Goal: Task Accomplishment & Management: Manage account settings

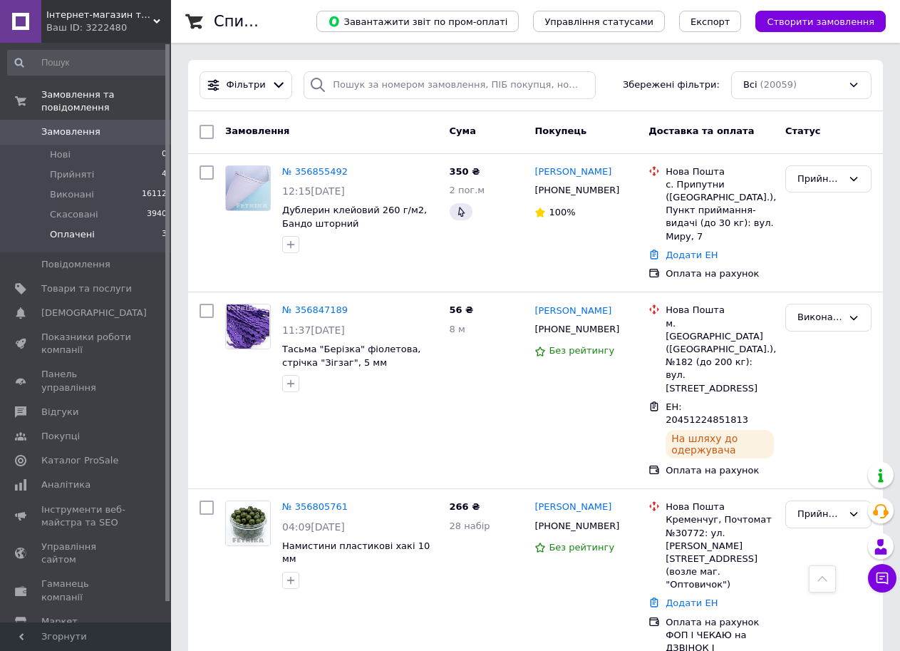
scroll to position [356, 0]
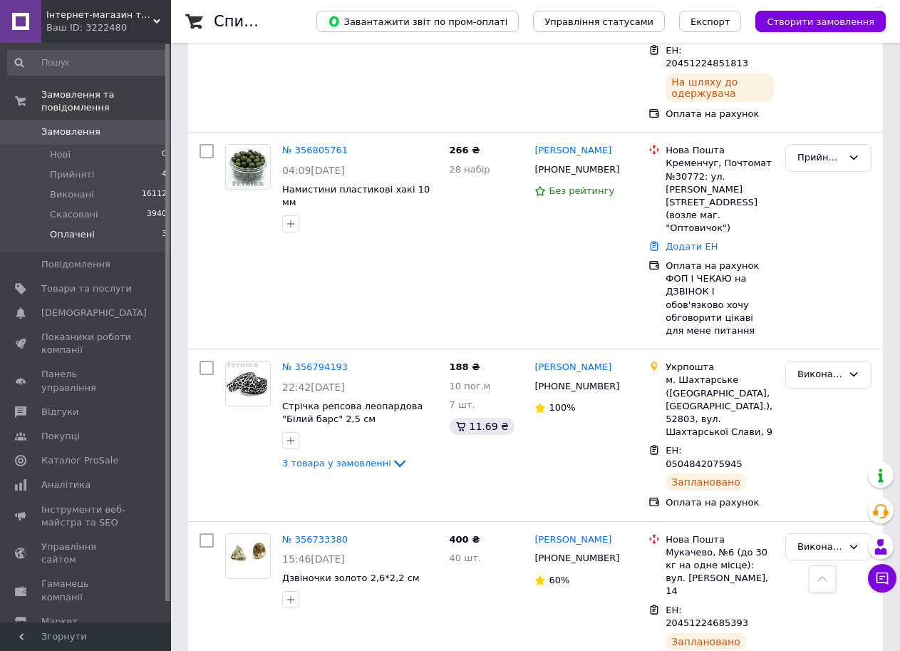
click at [81, 228] on span "Оплачені" at bounding box center [72, 234] width 45 height 13
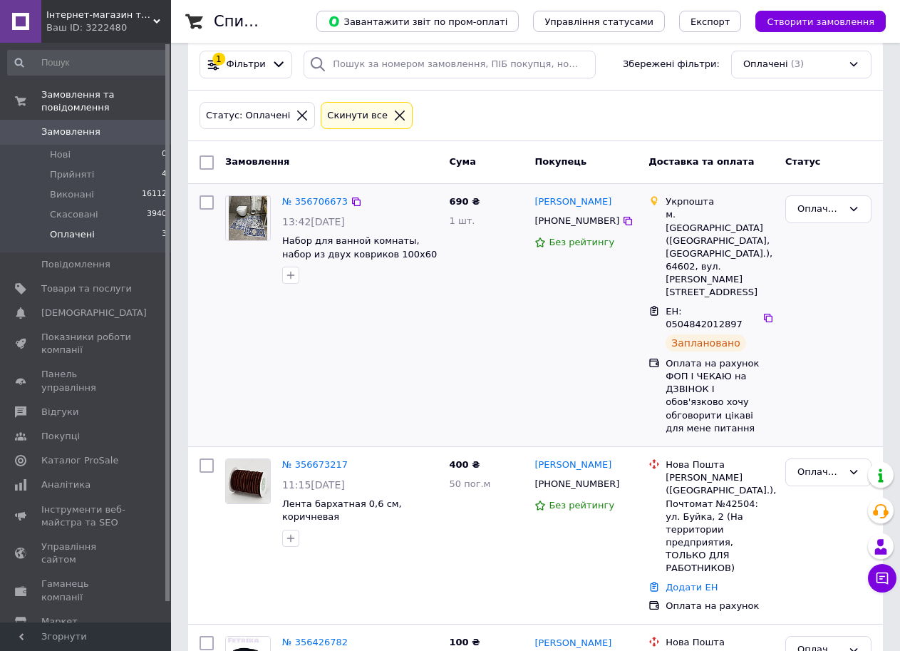
scroll to position [33, 0]
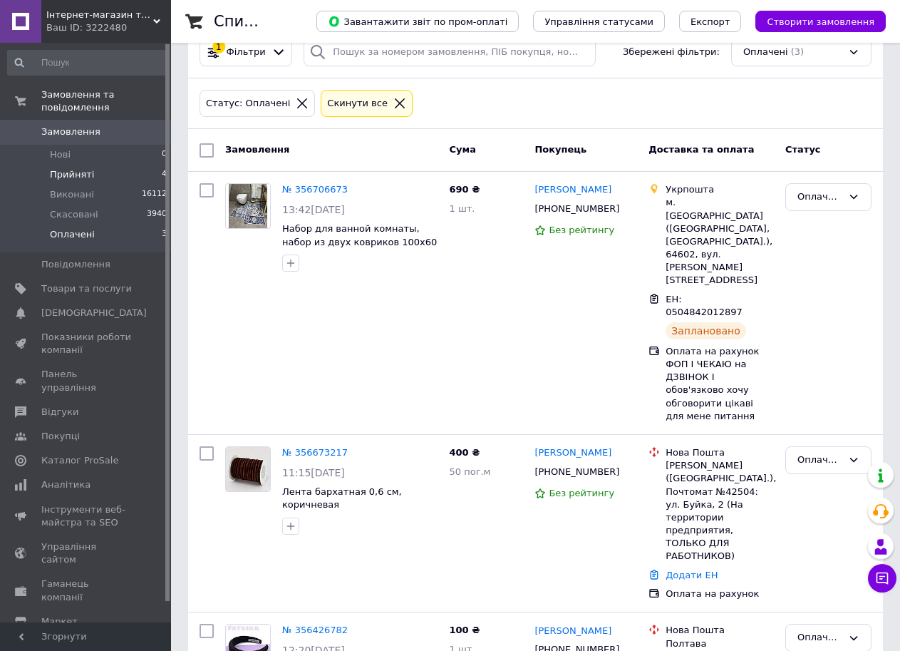
click at [63, 168] on span "Прийняті" at bounding box center [72, 174] width 44 height 13
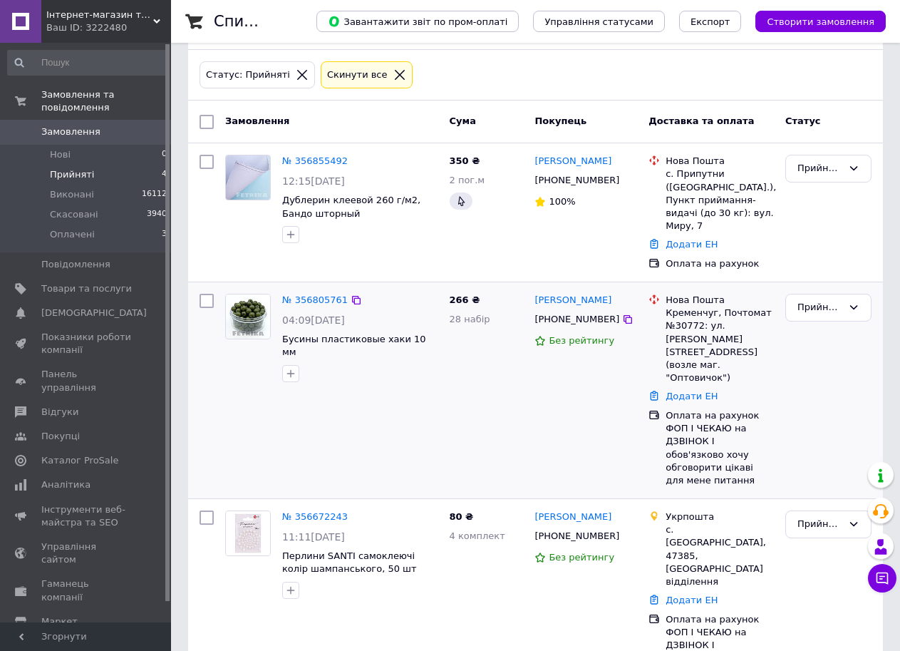
scroll to position [138, 0]
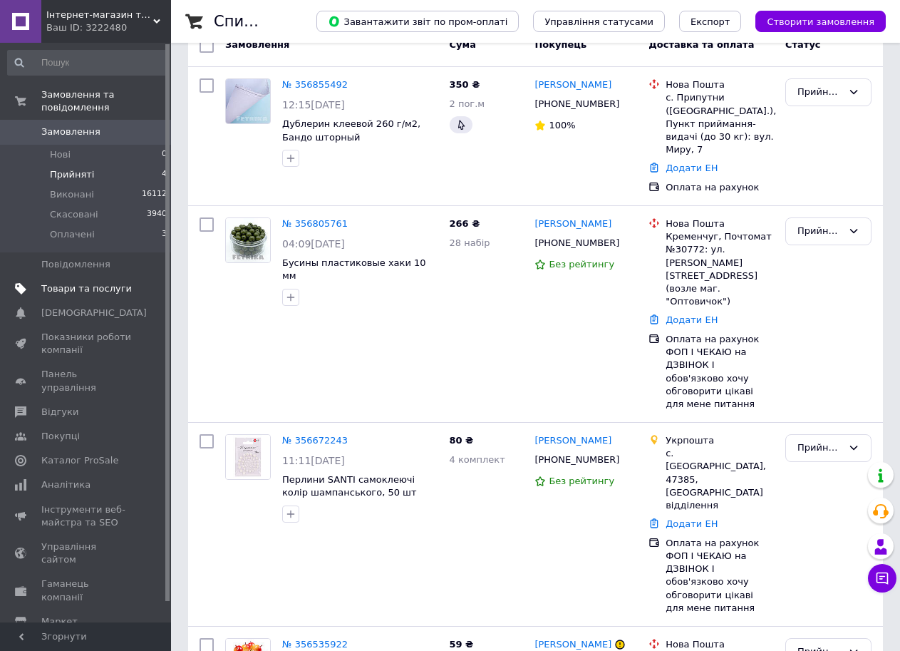
click at [78, 282] on span "Товари та послуги" at bounding box center [86, 288] width 91 height 13
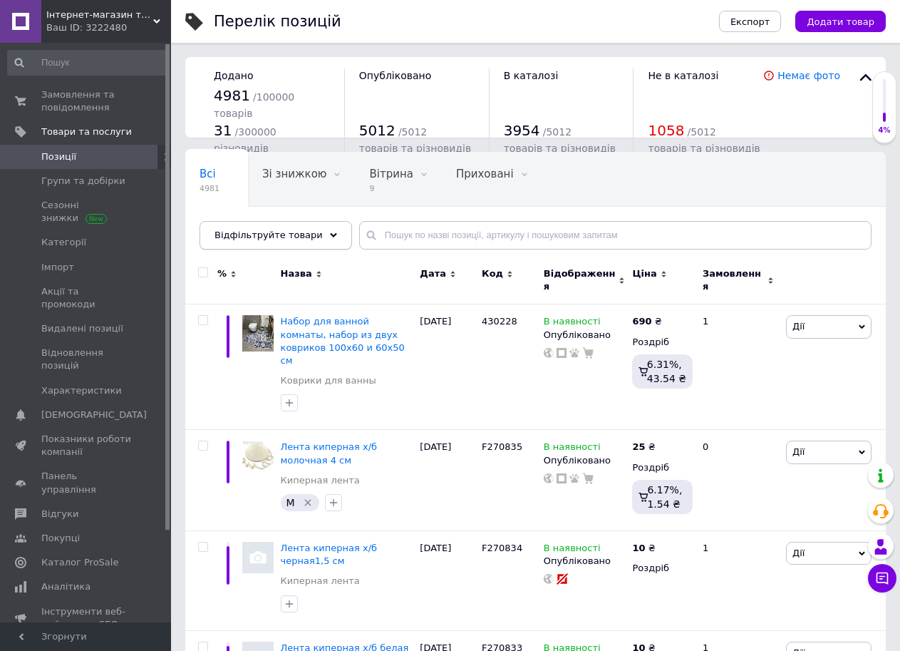
click at [310, 239] on div "Відфільтруйте товари" at bounding box center [276, 235] width 153 height 29
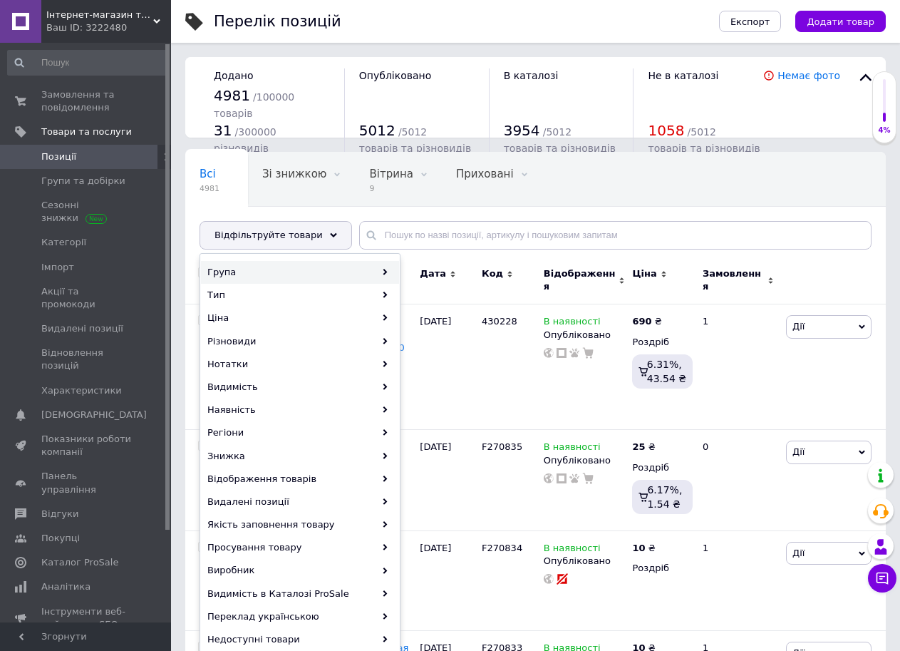
click at [374, 272] on div "Група" at bounding box center [300, 272] width 198 height 23
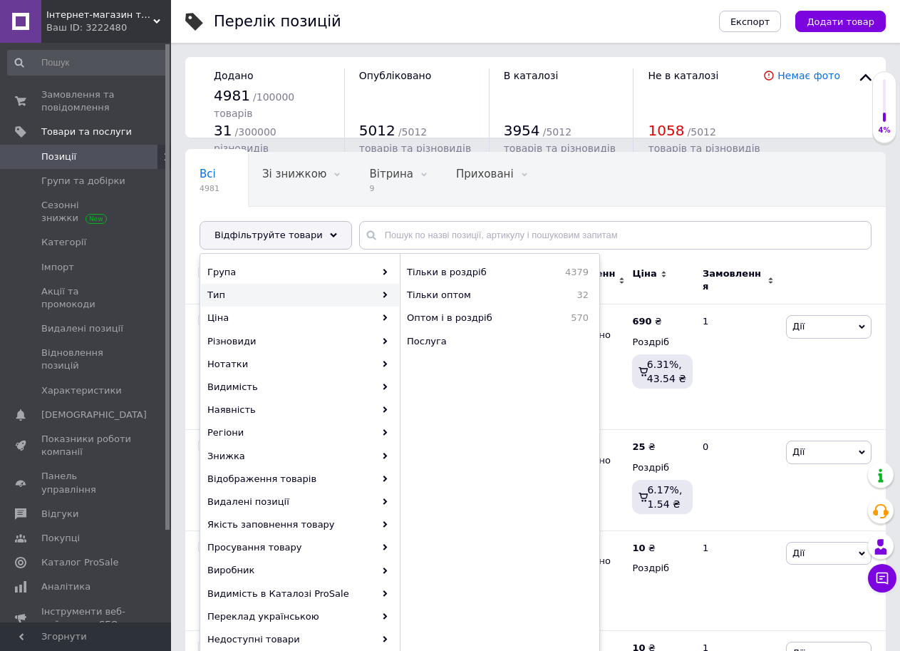
click at [607, 212] on div "Всі 4981 Зі знижкою 0 Видалити Редагувати Вітрина 9 Видалити Редагувати Прихова…" at bounding box center [535, 208] width 701 height 118
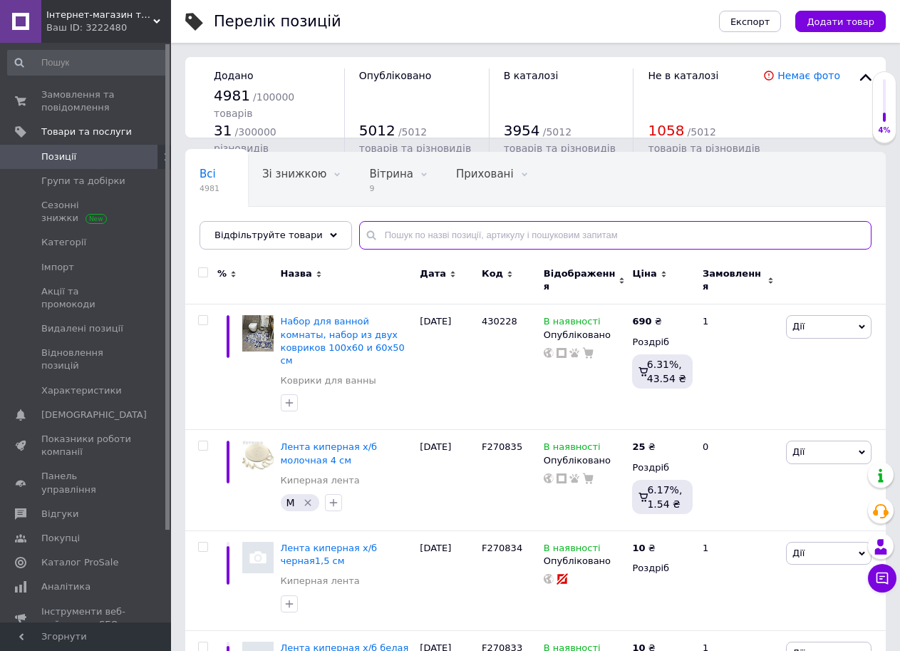
click at [603, 232] on input "text" at bounding box center [615, 235] width 513 height 29
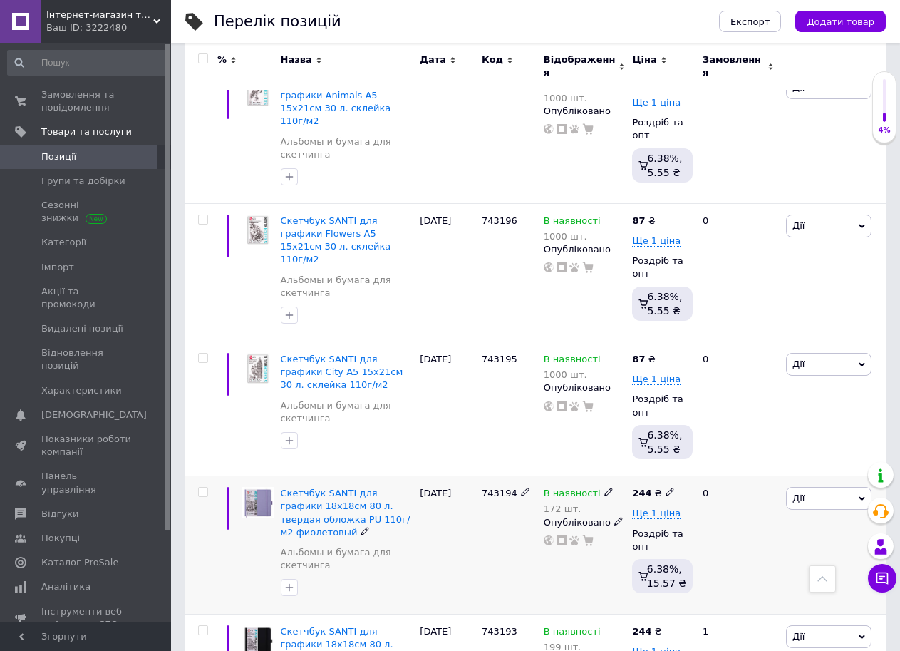
scroll to position [12793, 0]
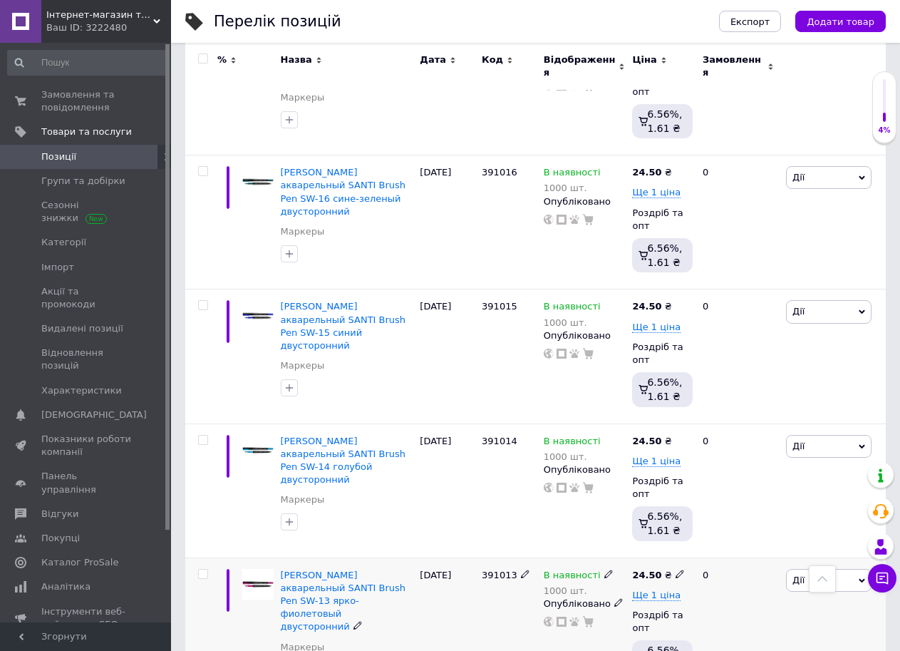
scroll to position [13111, 0]
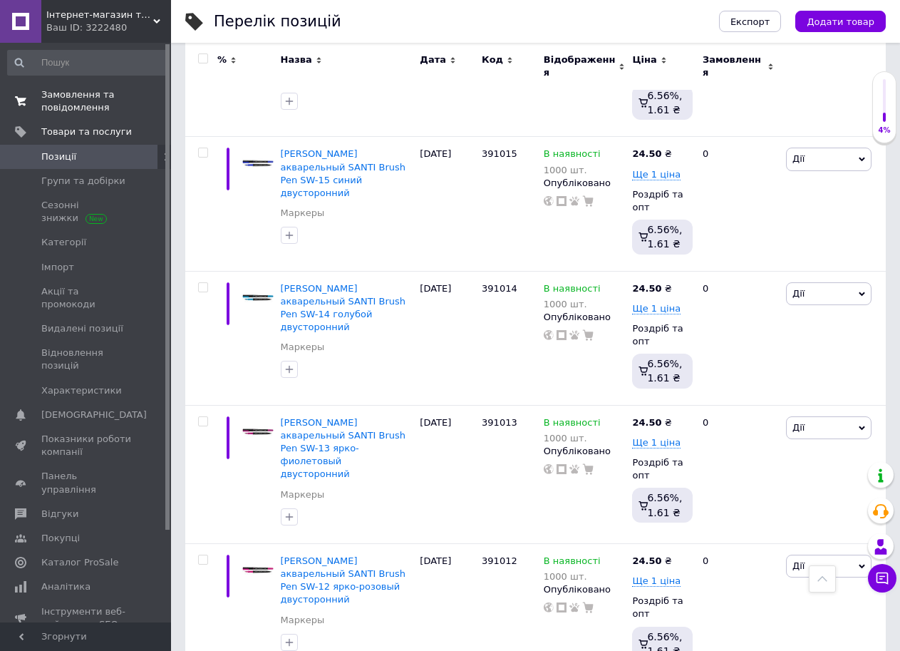
click at [64, 102] on span "Замовлення та повідомлення" at bounding box center [86, 101] width 91 height 26
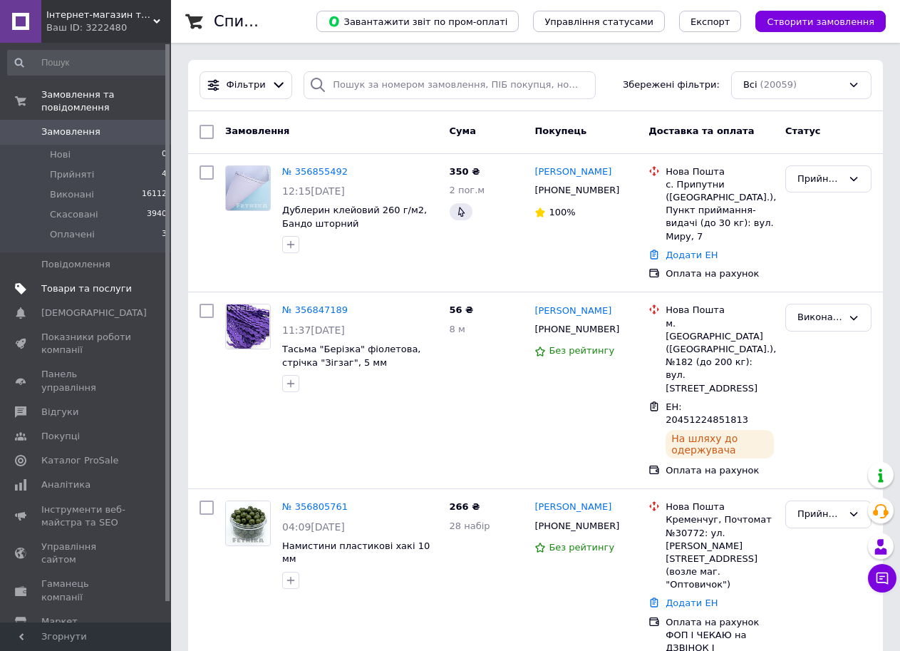
click at [93, 282] on span "Товари та послуги" at bounding box center [86, 288] width 91 height 13
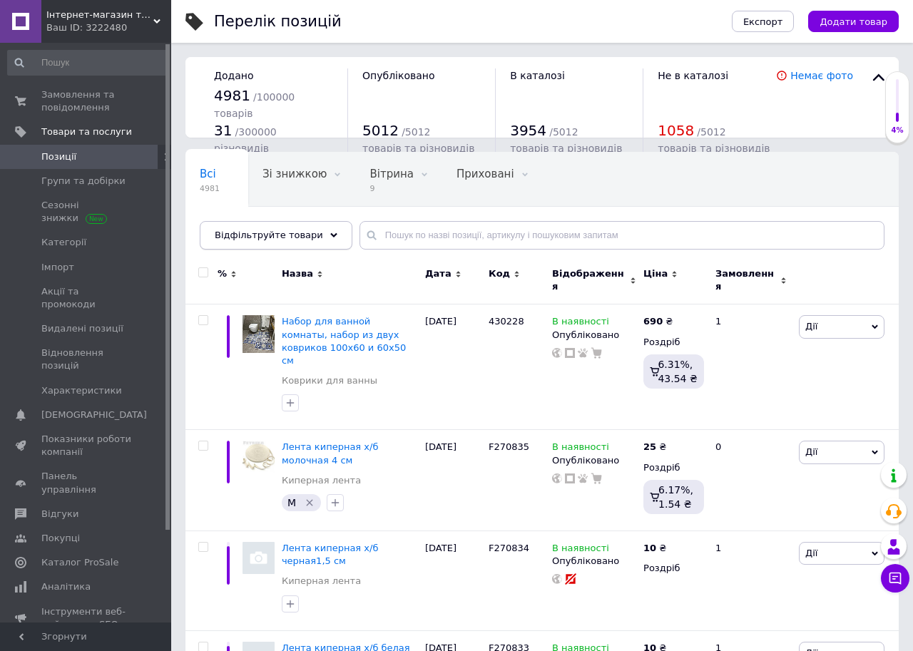
click at [315, 239] on div "Відфільтруйте товари" at bounding box center [276, 235] width 153 height 29
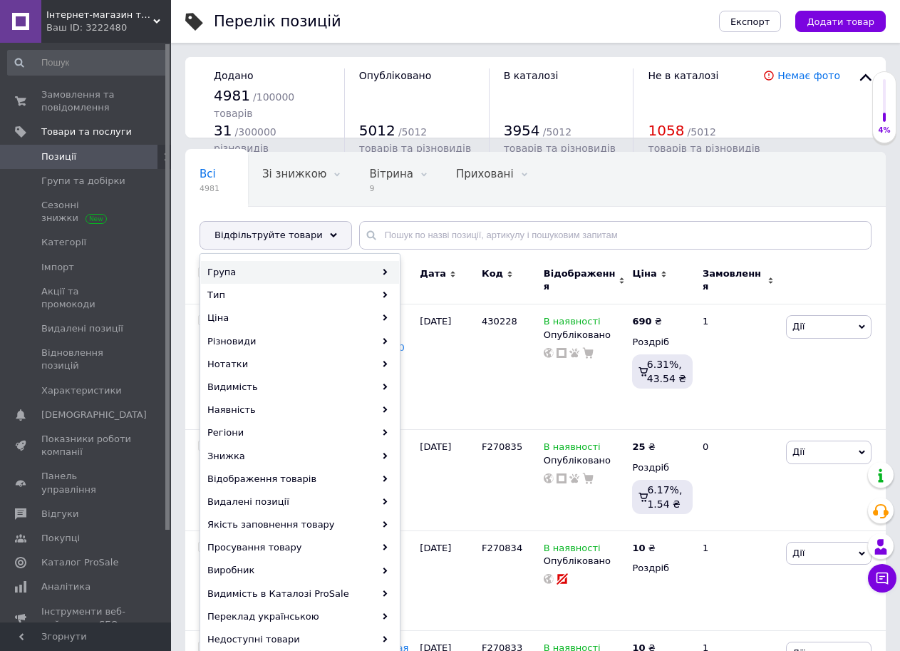
click at [380, 272] on div "Група" at bounding box center [300, 272] width 198 height 23
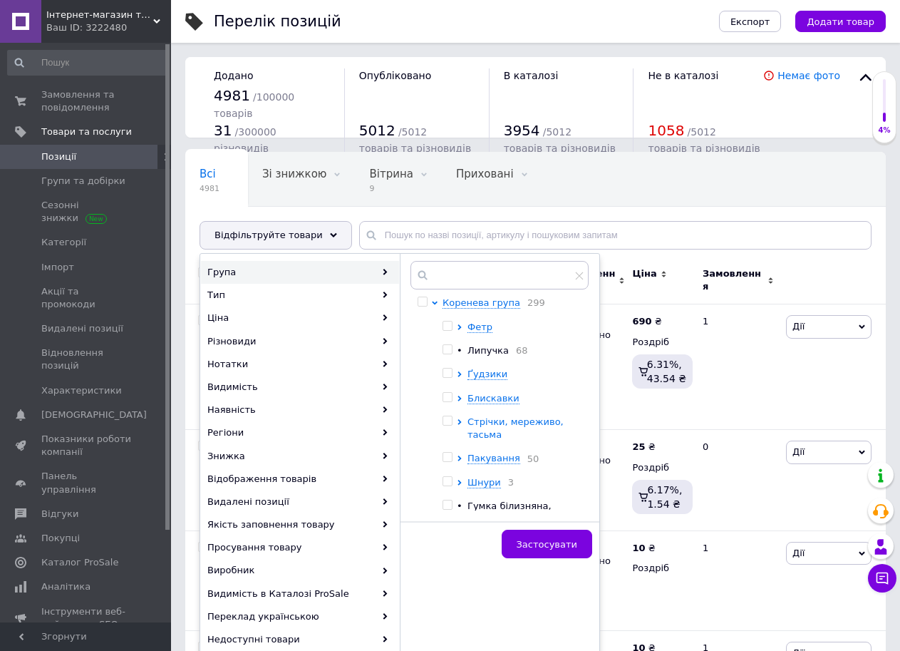
click at [473, 424] on span "Стрічки, мереживо, тасьма" at bounding box center [516, 428] width 96 height 24
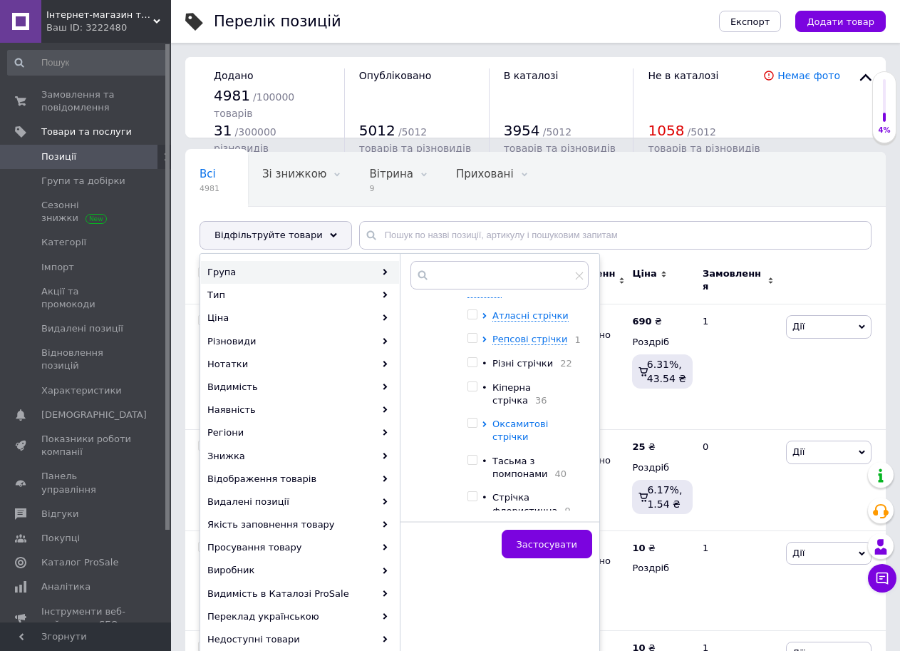
click at [503, 418] on span "Оксамитові стрічки" at bounding box center [521, 430] width 56 height 24
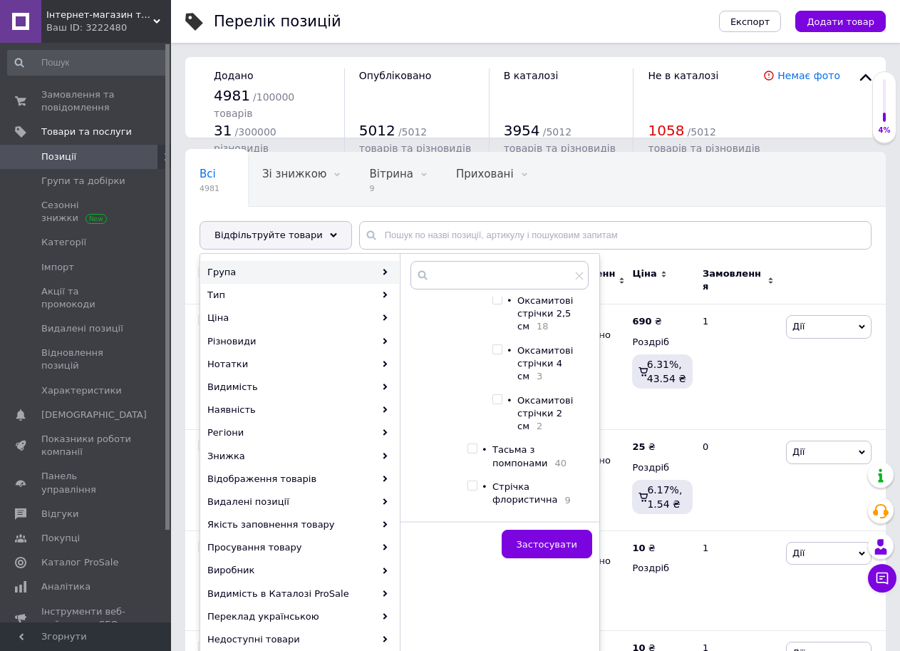
scroll to position [428, 0]
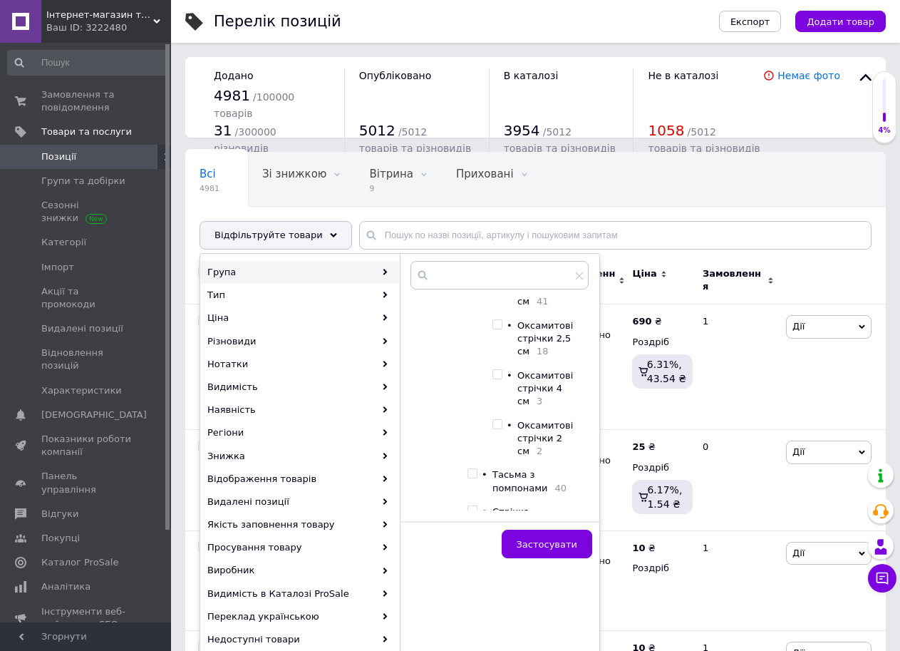
click at [493, 370] on input "checkbox" at bounding box center [497, 374] width 9 height 9
checkbox input "true"
click at [547, 543] on span "Застосувати" at bounding box center [547, 544] width 61 height 11
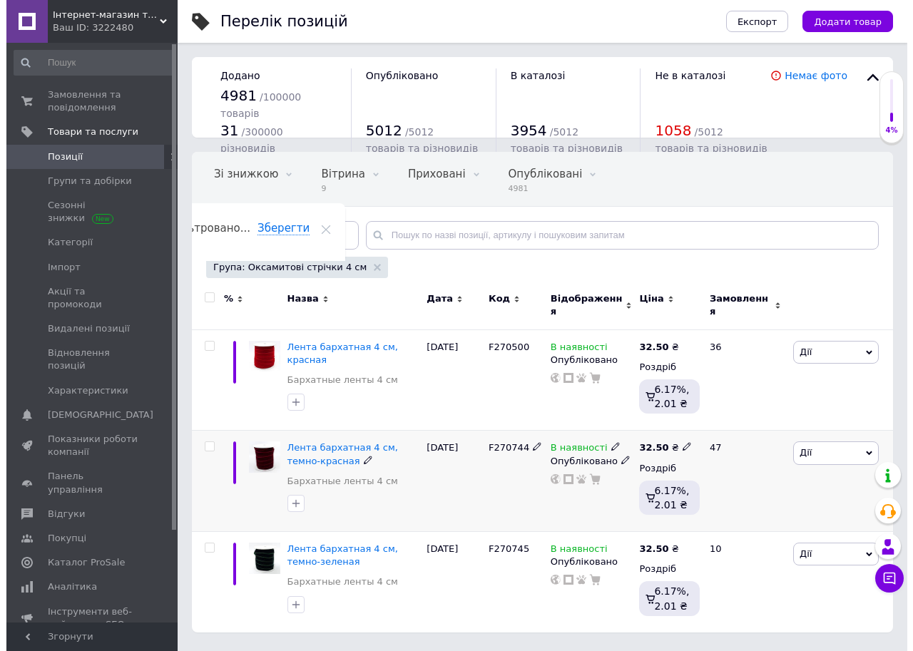
scroll to position [0, 43]
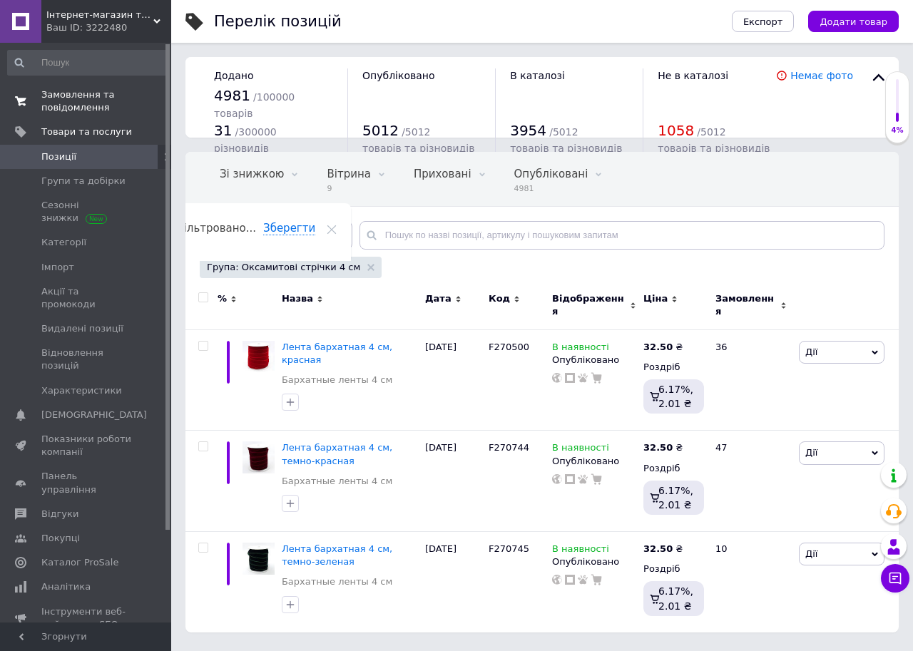
click at [71, 101] on span "Замовлення та повідомлення" at bounding box center [86, 101] width 91 height 26
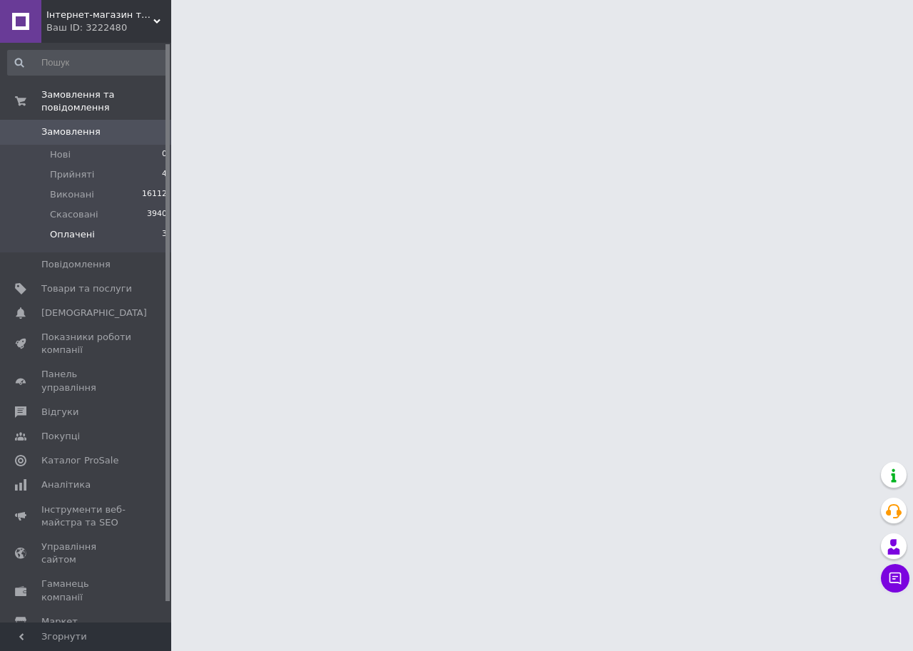
click at [78, 228] on span "Оплачені" at bounding box center [72, 234] width 45 height 13
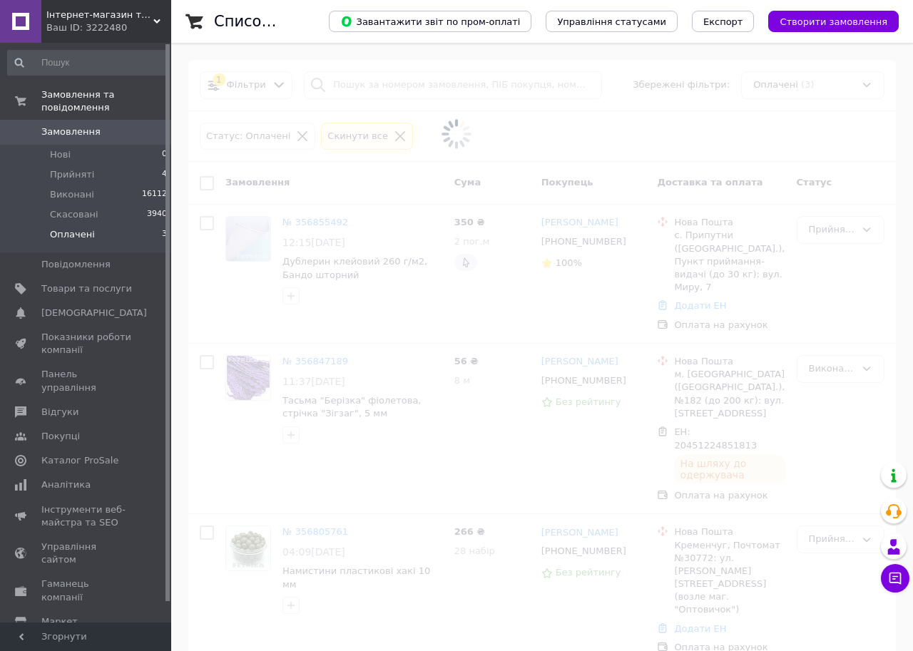
click at [75, 228] on span "Оплачені" at bounding box center [72, 234] width 45 height 13
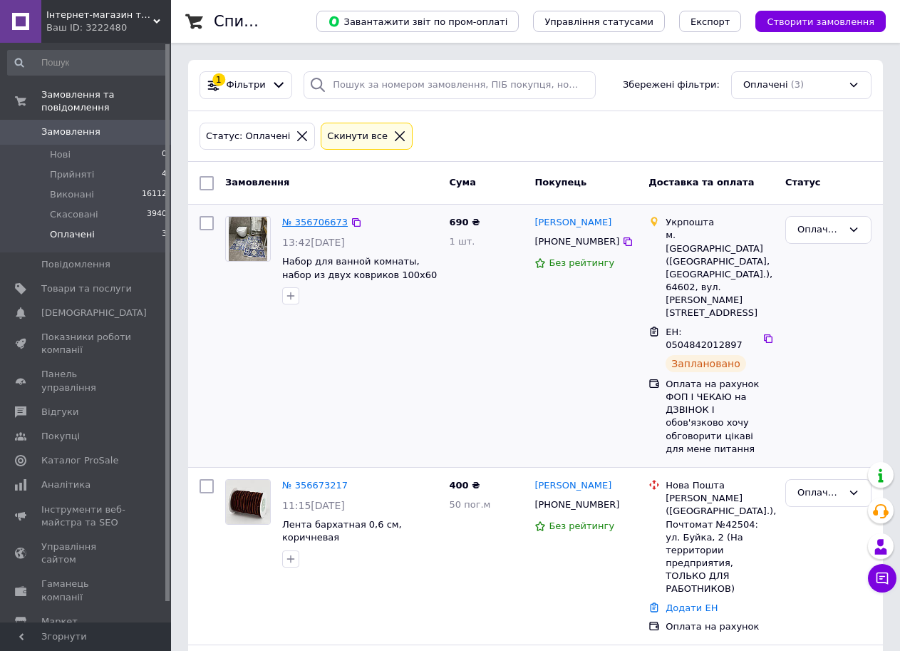
click at [327, 220] on link "№ 356706673" at bounding box center [315, 222] width 66 height 11
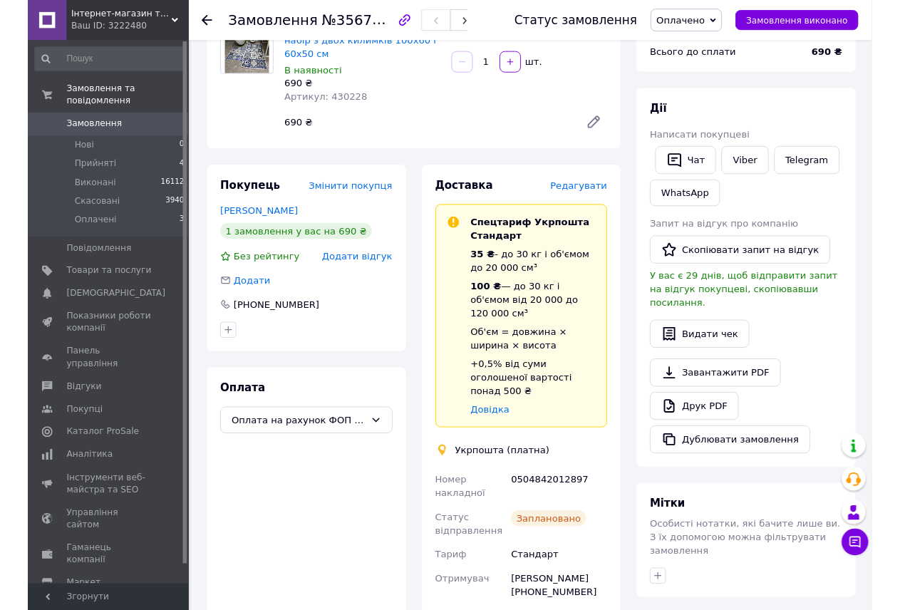
scroll to position [214, 0]
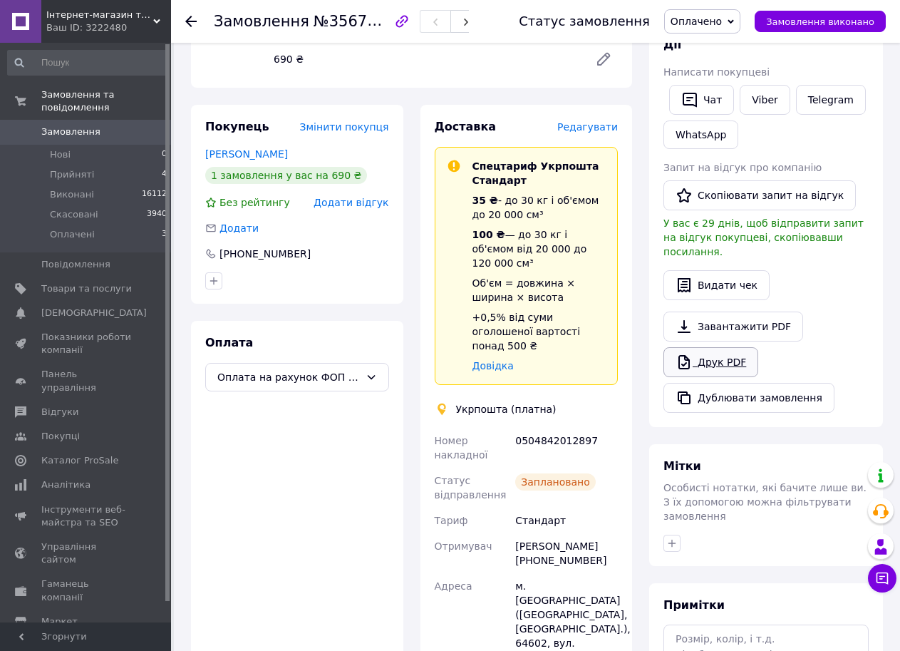
click at [726, 352] on link "Друк PDF" at bounding box center [711, 362] width 95 height 30
click at [722, 312] on link "Завантажити PDF" at bounding box center [734, 327] width 140 height 30
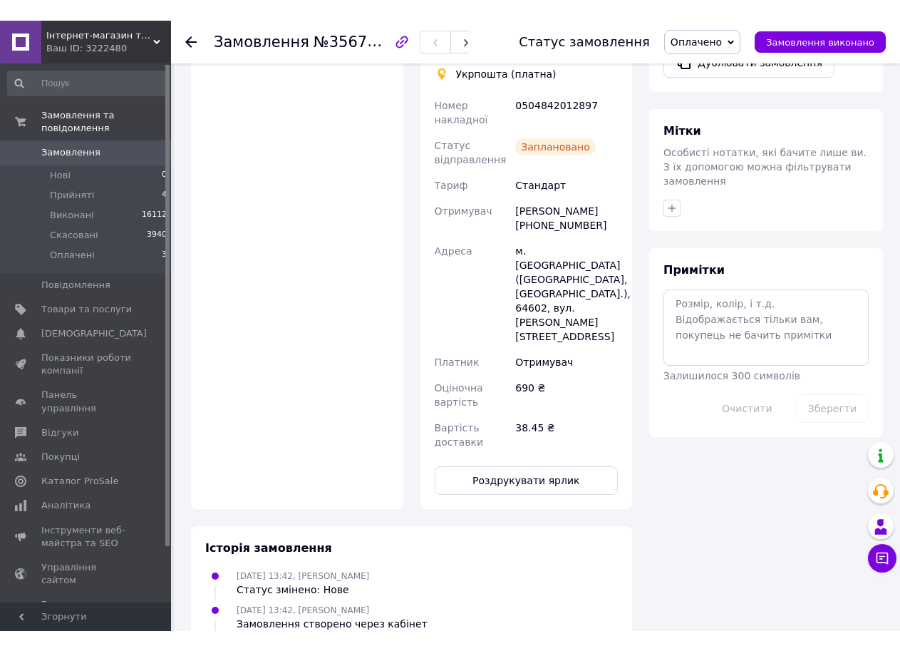
scroll to position [570, 0]
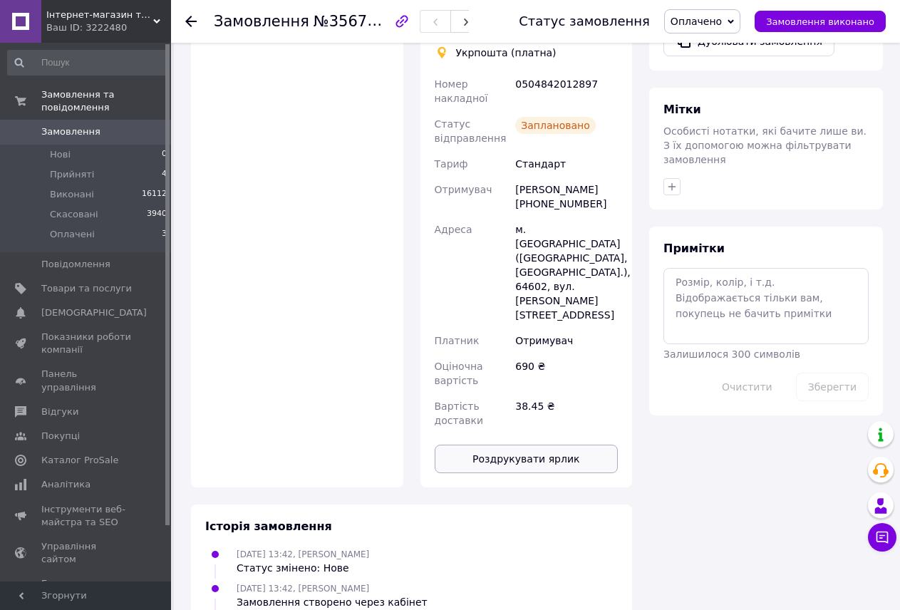
click at [511, 445] on button "Роздрукувати ярлик" at bounding box center [527, 459] width 184 height 29
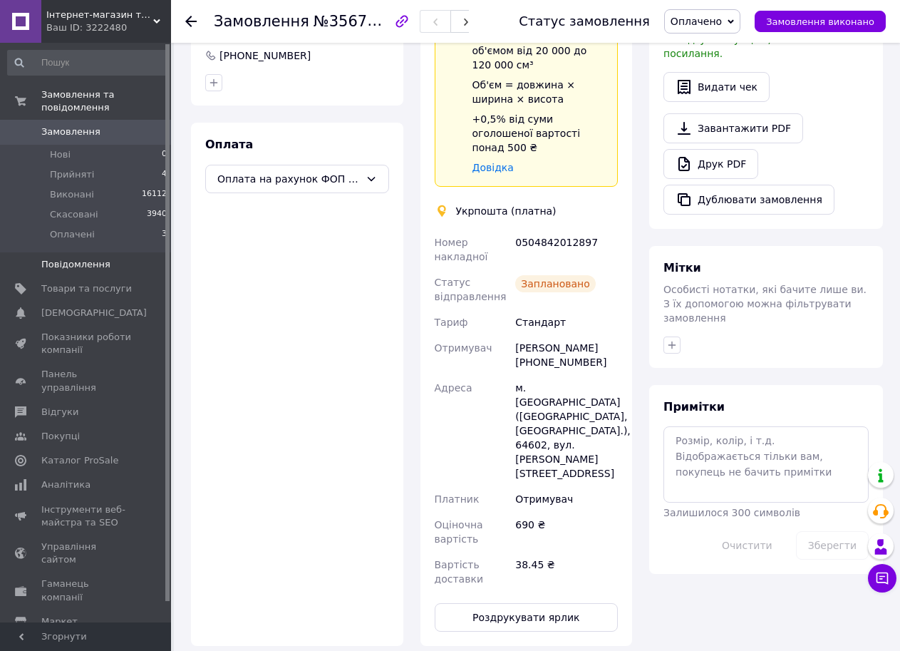
scroll to position [143, 0]
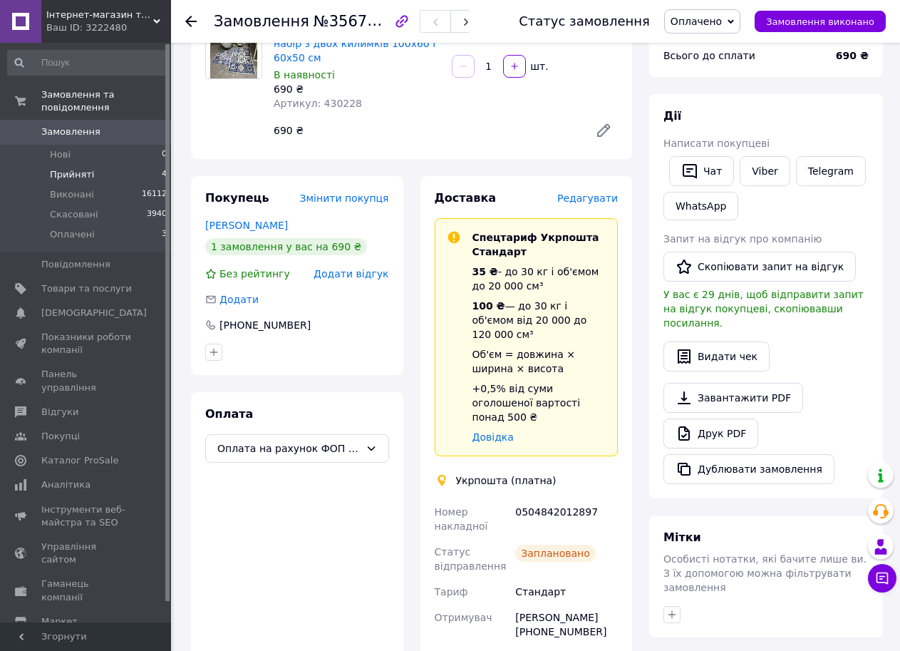
click at [61, 168] on span "Прийняті" at bounding box center [72, 174] width 44 height 13
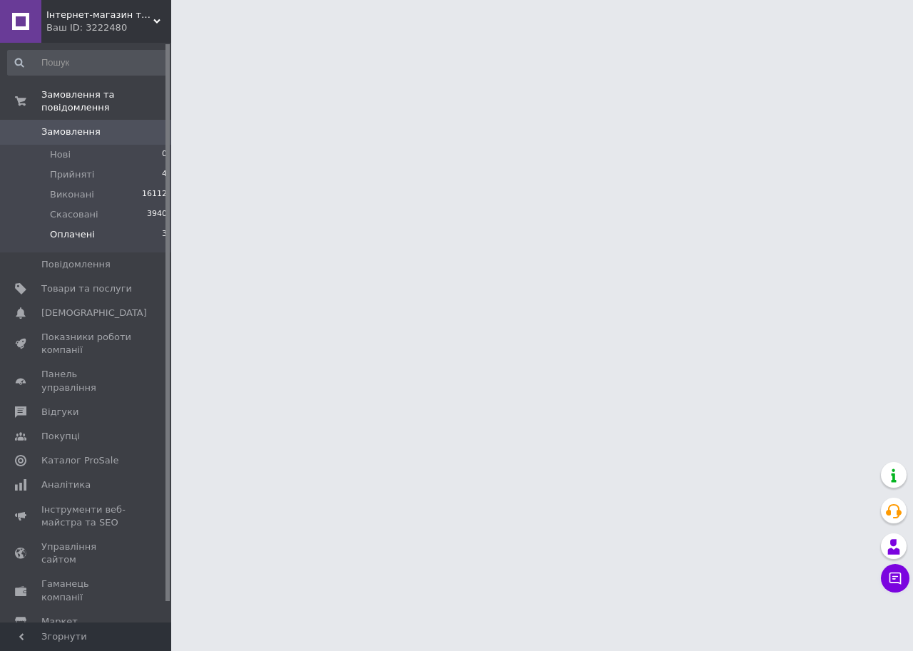
click at [123, 225] on li "Оплачені 3" at bounding box center [87, 238] width 175 height 27
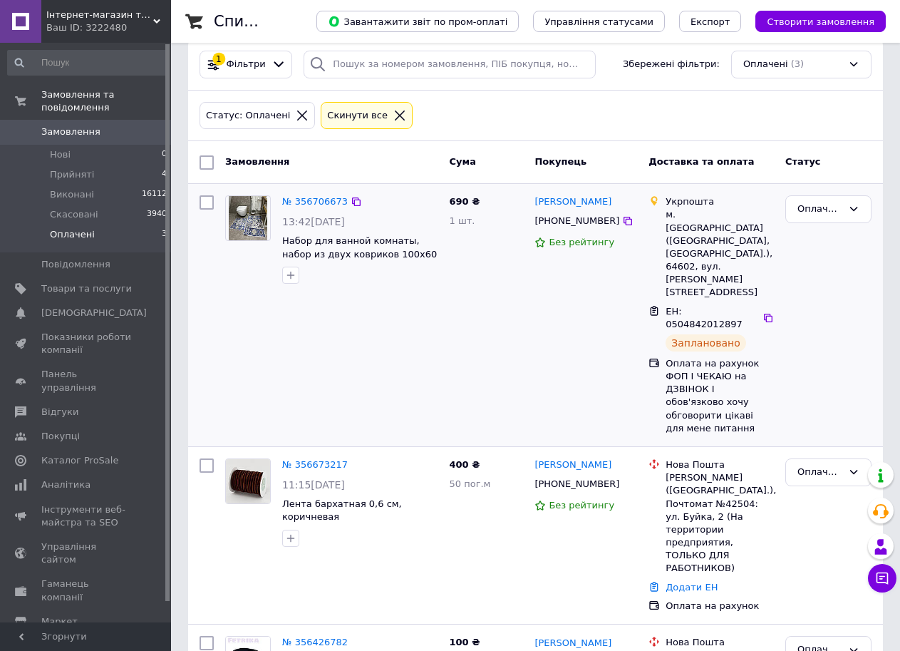
scroll to position [33, 0]
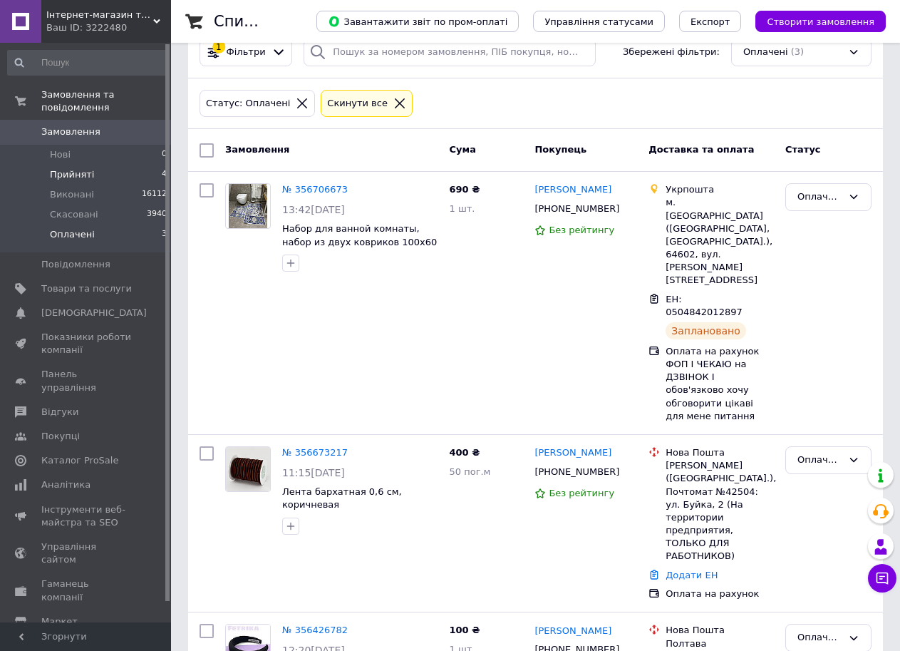
click at [78, 168] on span "Прийняті" at bounding box center [72, 174] width 44 height 13
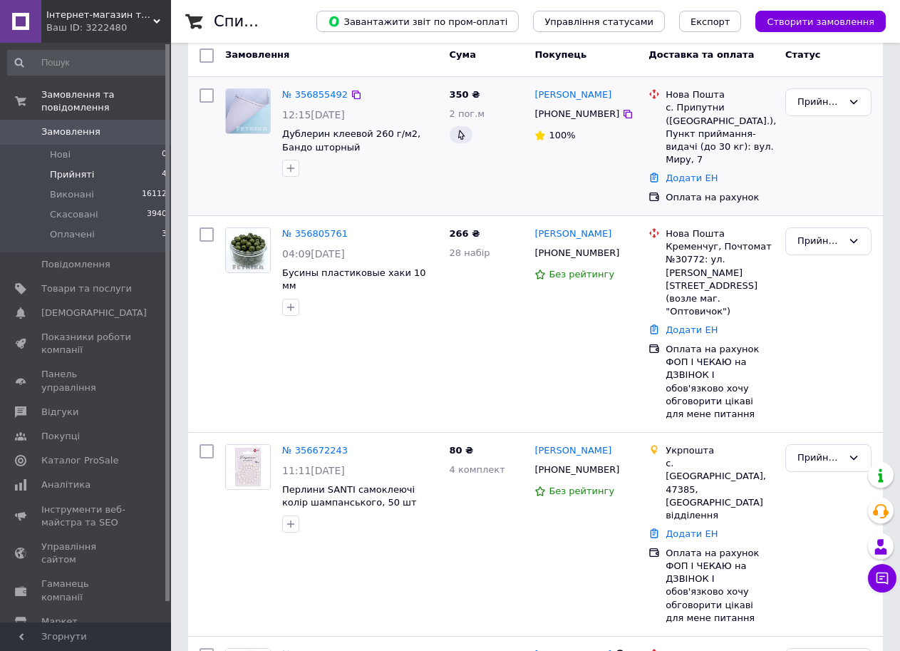
scroll to position [138, 0]
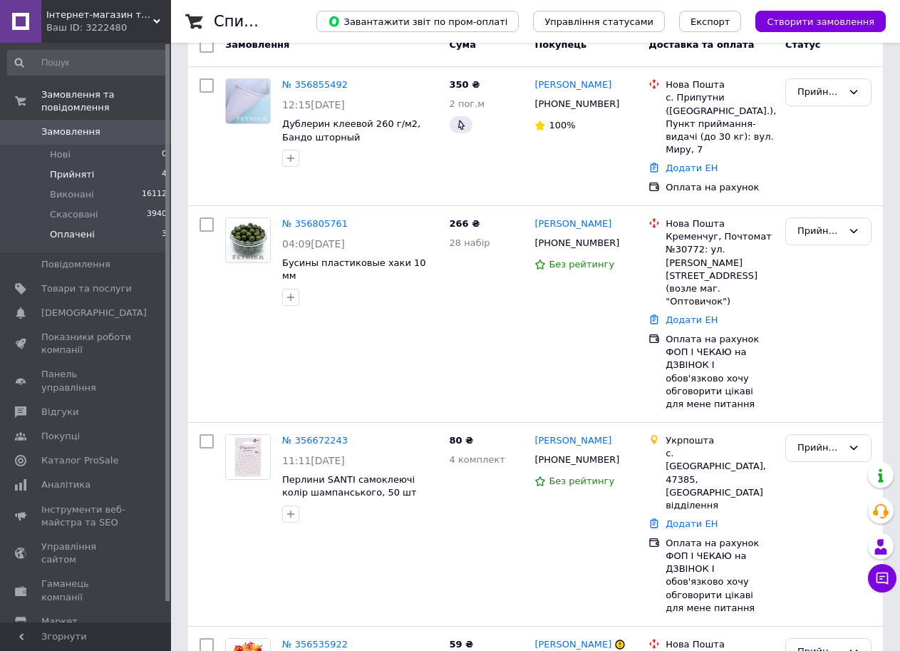
click at [78, 228] on span "Оплачені" at bounding box center [72, 234] width 45 height 13
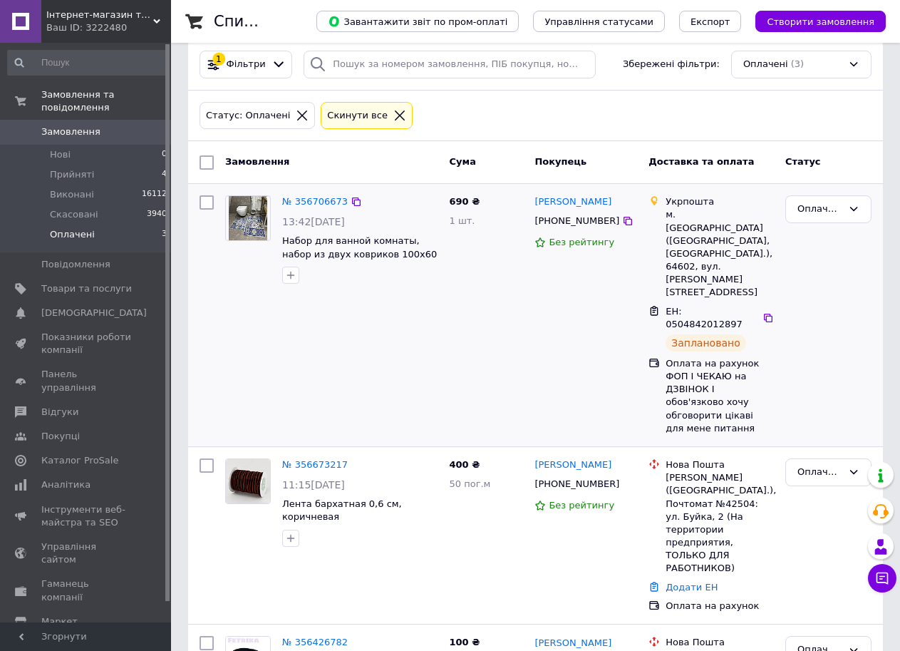
scroll to position [33, 0]
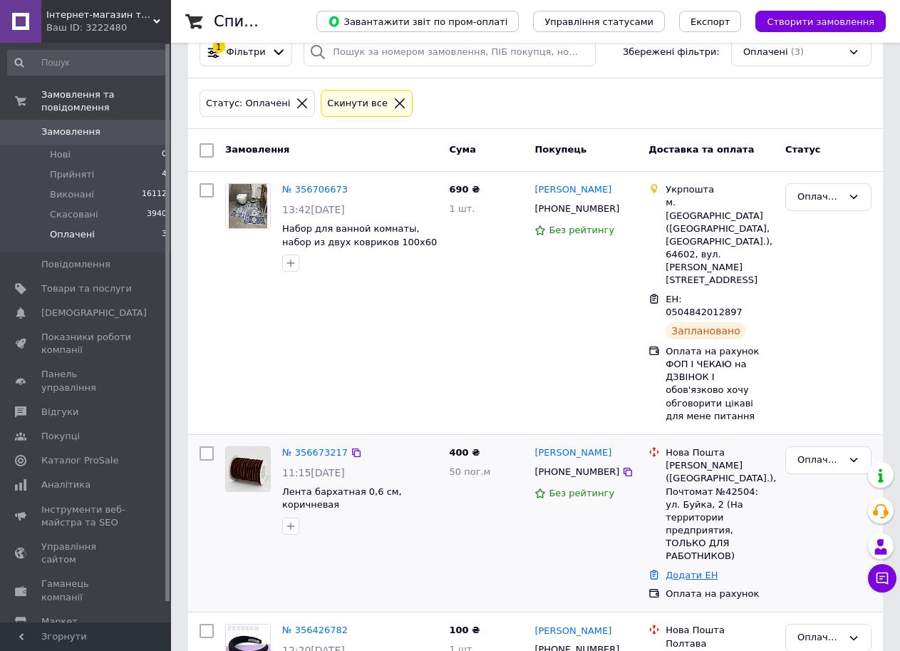
click at [697, 570] on link "Додати ЕН" at bounding box center [692, 575] width 52 height 11
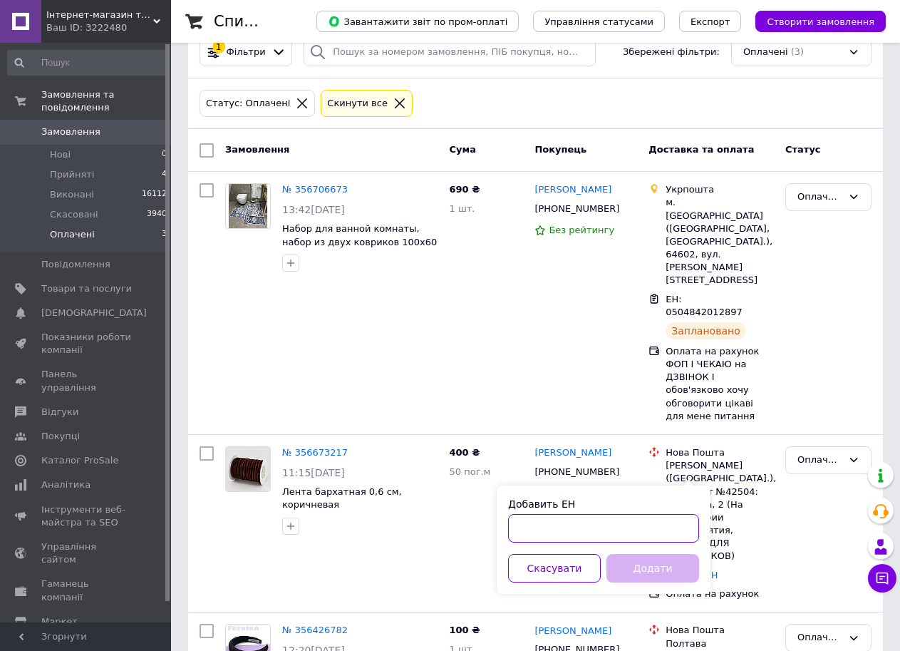
click at [582, 530] on input "Добавить ЕН" at bounding box center [603, 528] width 191 height 29
type input "20451225296124"
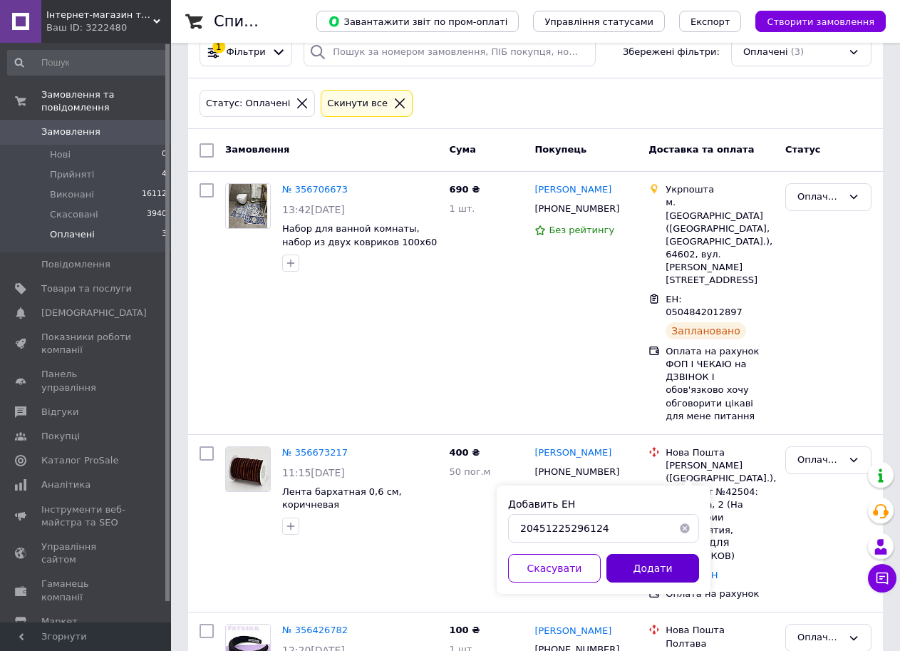
click at [673, 580] on button "Додати" at bounding box center [653, 568] width 93 height 29
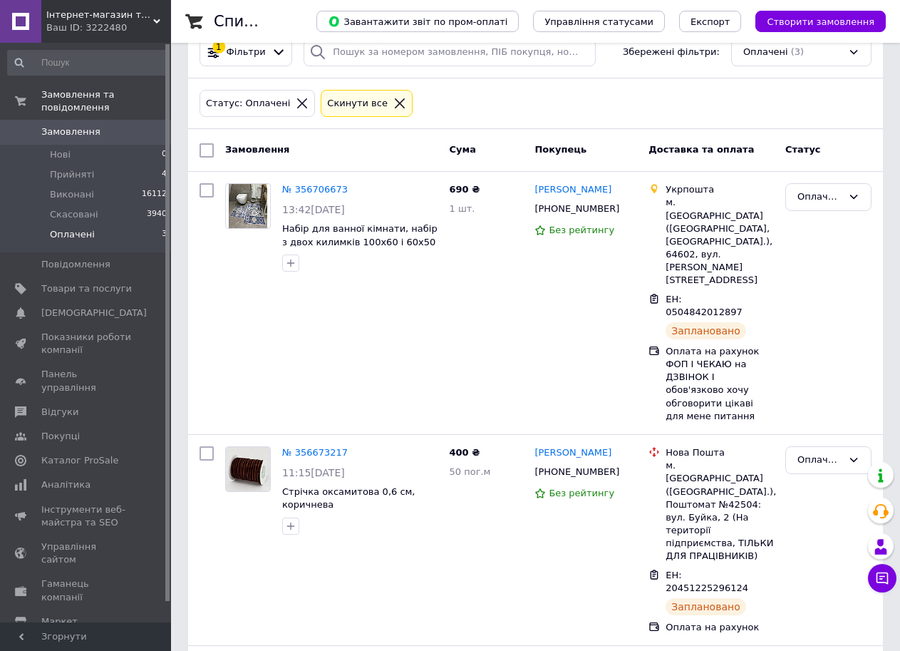
scroll to position [33, 0]
